Goal: Browse casually

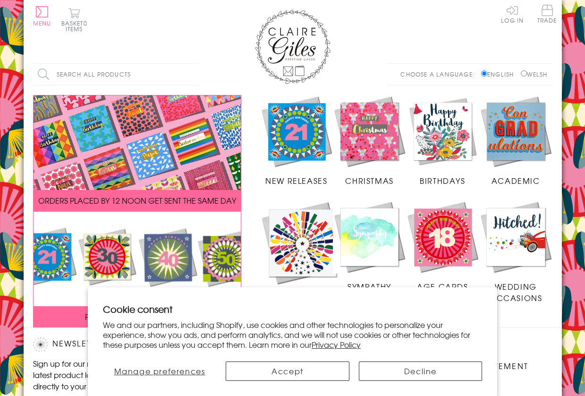
scroll to position [172, 0]
